Goal: Transaction & Acquisition: Purchase product/service

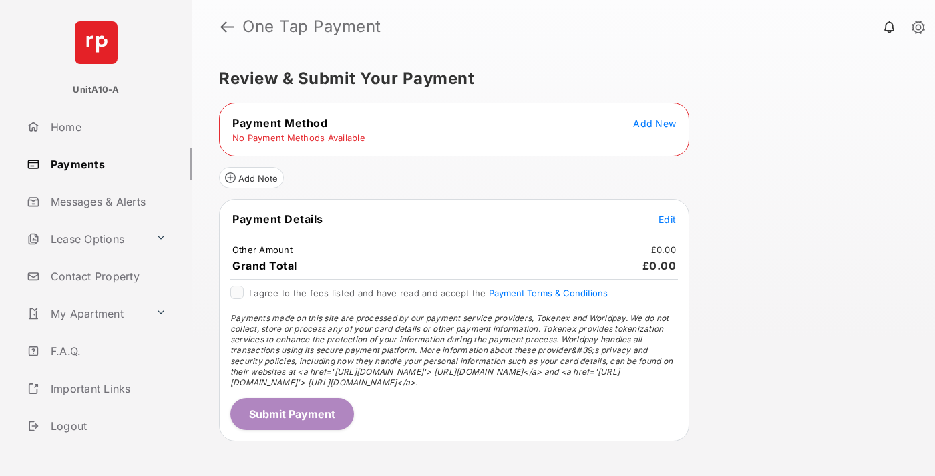
click at [654, 123] on span "Add New" at bounding box center [654, 123] width 43 height 11
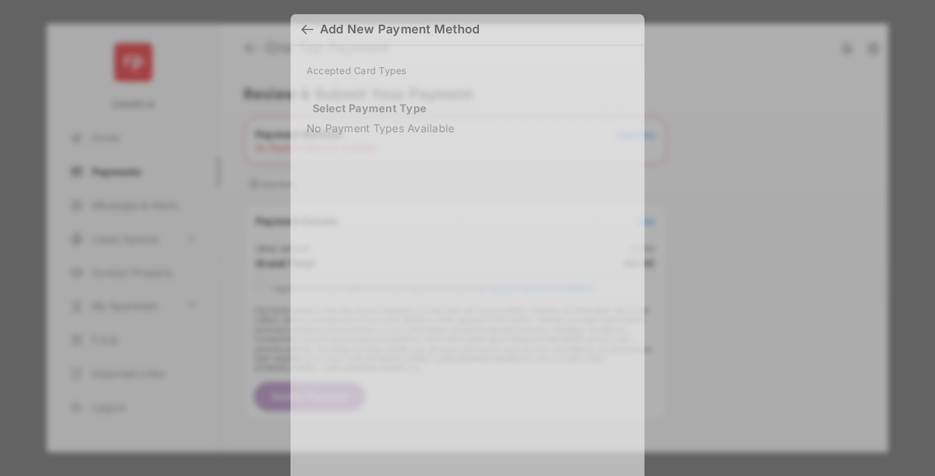
scroll to position [11, 0]
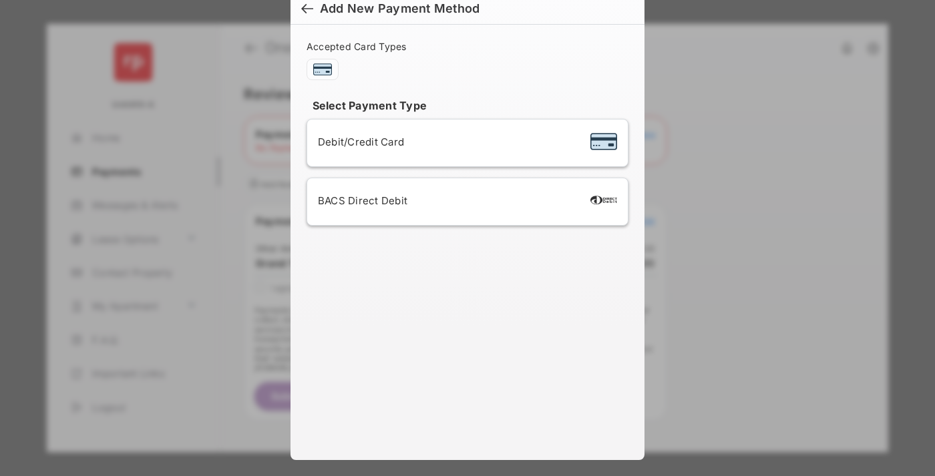
click at [357, 142] on span "Debit/Credit Card" at bounding box center [361, 142] width 86 height 13
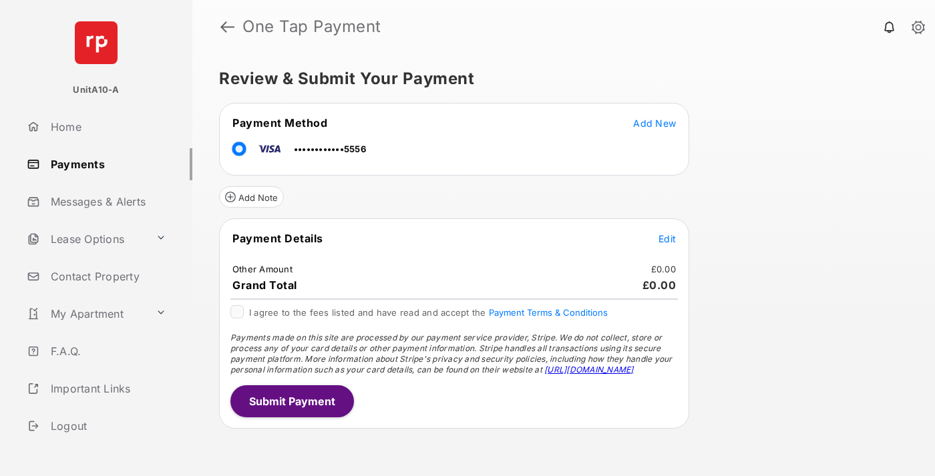
click at [667, 238] on span "Edit" at bounding box center [666, 238] width 17 height 11
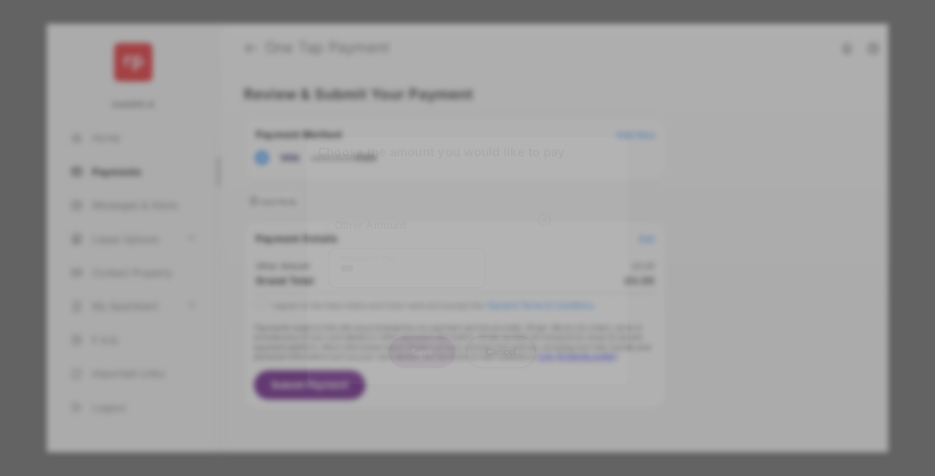
type input "***"
click at [422, 339] on button "Save" at bounding box center [422, 352] width 67 height 32
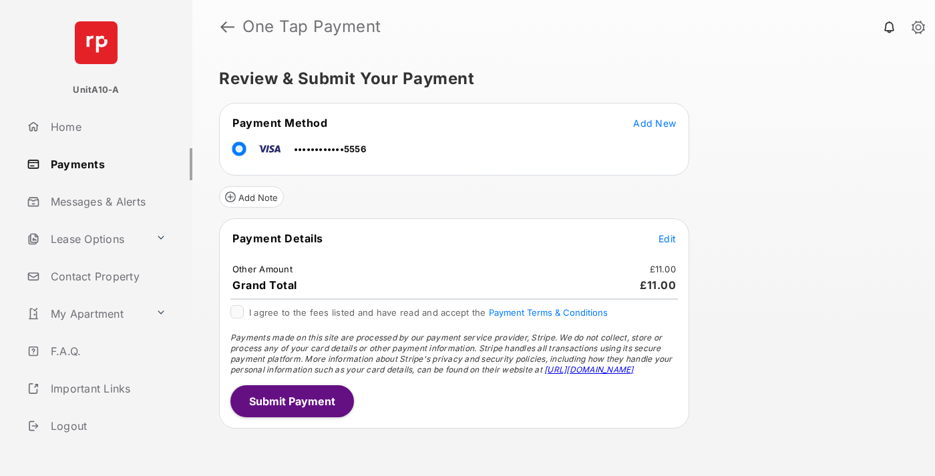
click at [291, 401] on button "Submit Payment" at bounding box center [292, 401] width 124 height 32
